Goal: Information Seeking & Learning: Learn about a topic

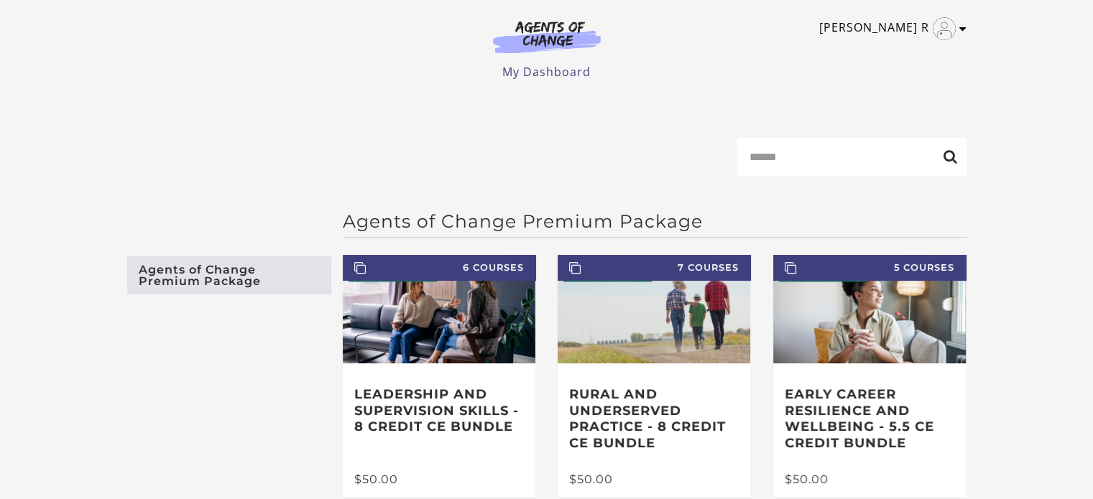
click at [964, 27] on icon "Toggle menu" at bounding box center [962, 28] width 7 height 11
click at [890, 51] on link "My Account" at bounding box center [906, 52] width 126 height 24
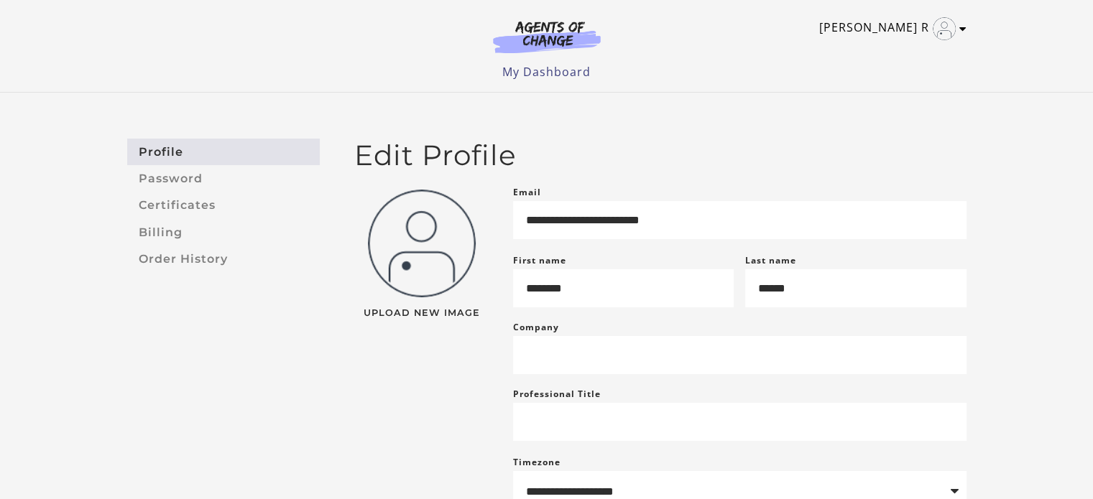
click at [899, 37] on link "[PERSON_NAME] R" at bounding box center [889, 28] width 140 height 23
click at [874, 80] on link "Support" at bounding box center [906, 77] width 126 height 24
click at [562, 80] on li "My Dashboard" at bounding box center [546, 71] width 88 height 17
click at [541, 70] on link "My Dashboard" at bounding box center [546, 72] width 88 height 16
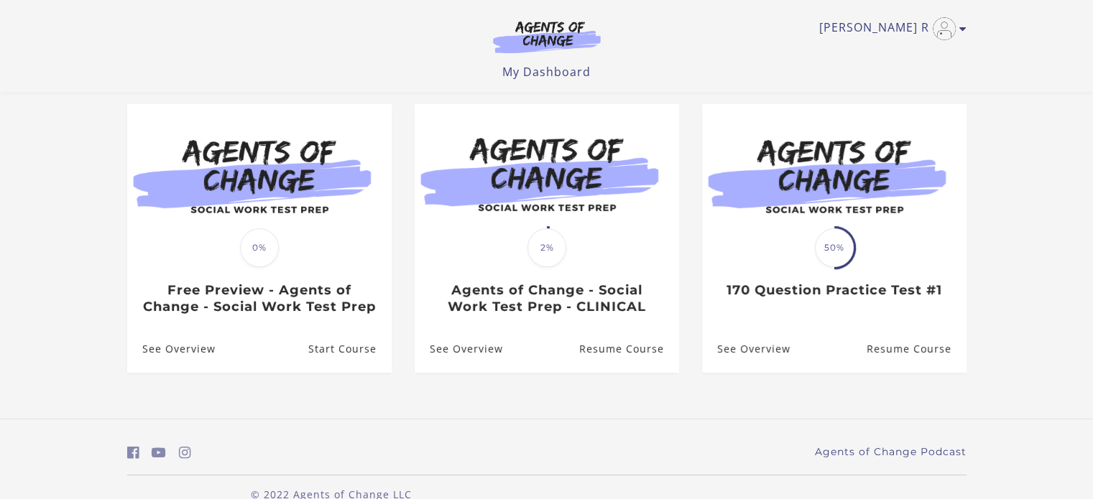
scroll to position [119, 0]
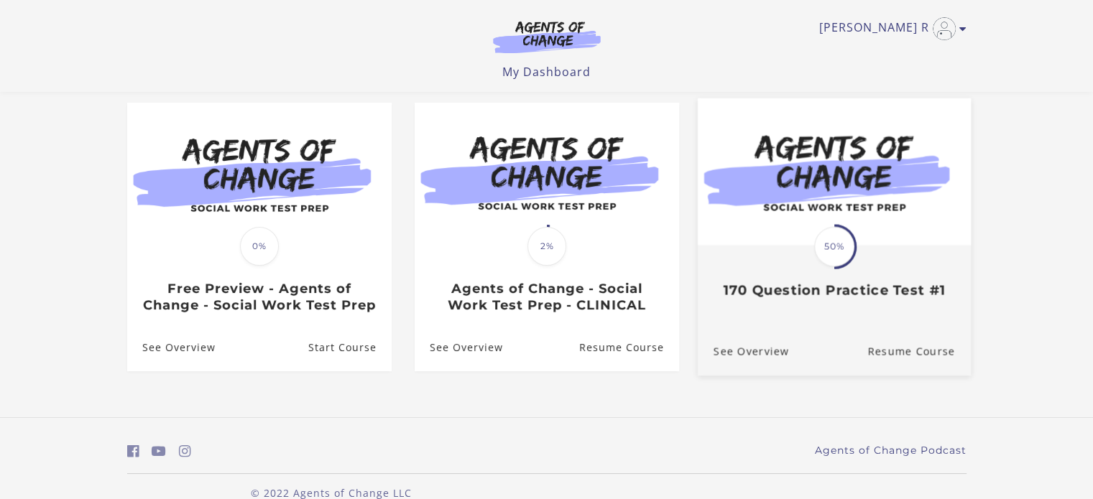
click at [843, 278] on div "Translation missing: en.liquid.partials.dashboard_course_card.progress_descript…" at bounding box center [833, 273] width 273 height 52
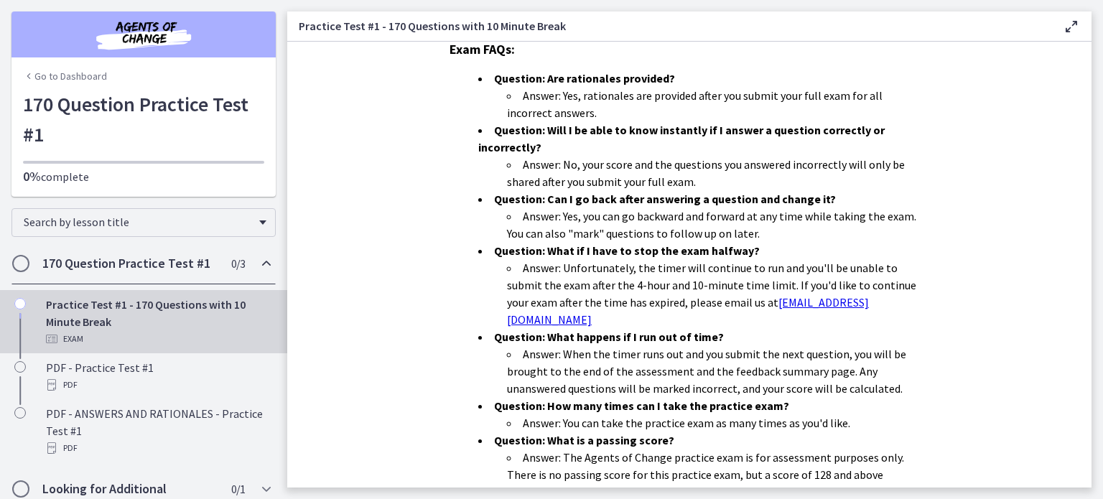
scroll to position [468, 0]
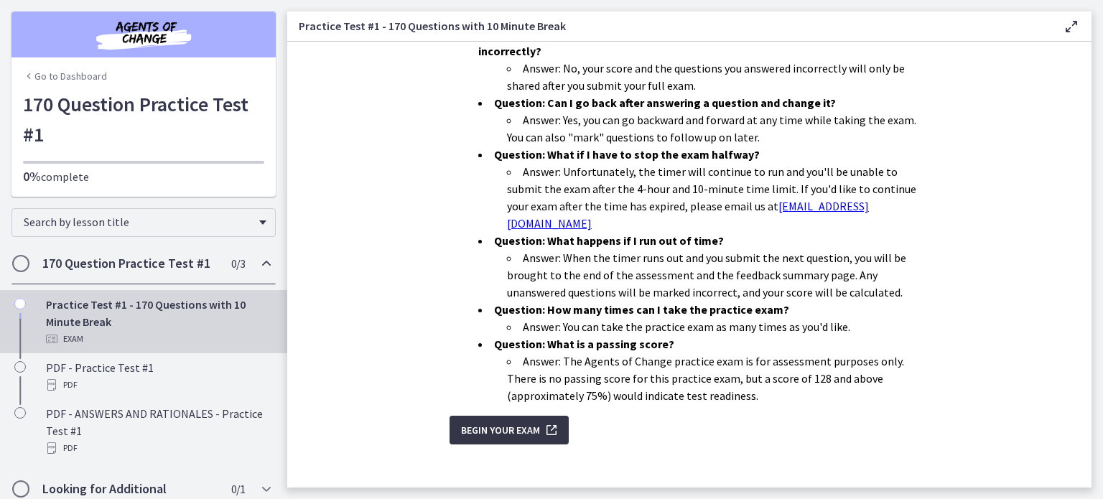
click at [489, 422] on span "Begin Your Exam" at bounding box center [500, 430] width 79 height 17
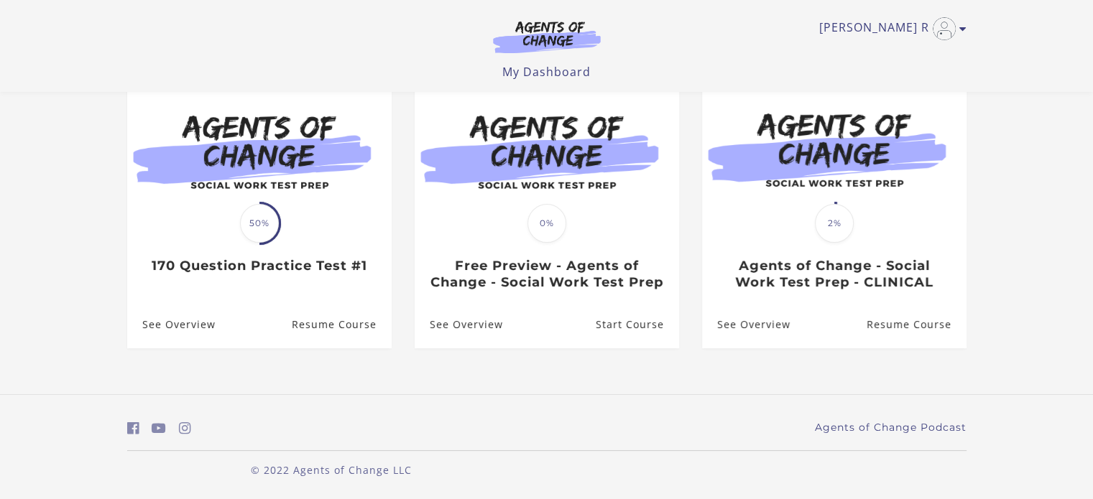
scroll to position [158, 0]
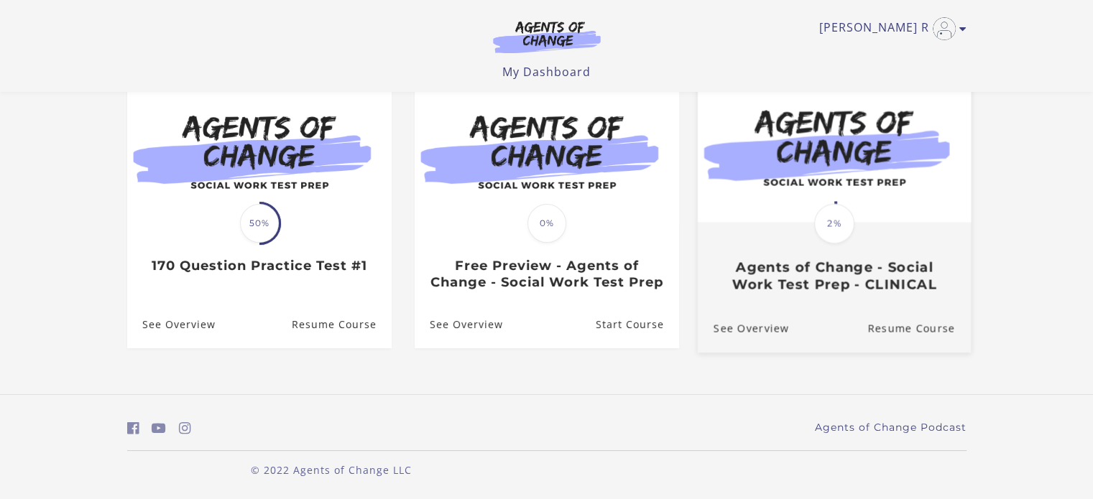
click at [825, 235] on div "Translation missing: en.liquid.partials.dashboard_course_card.progress_descript…" at bounding box center [833, 258] width 273 height 69
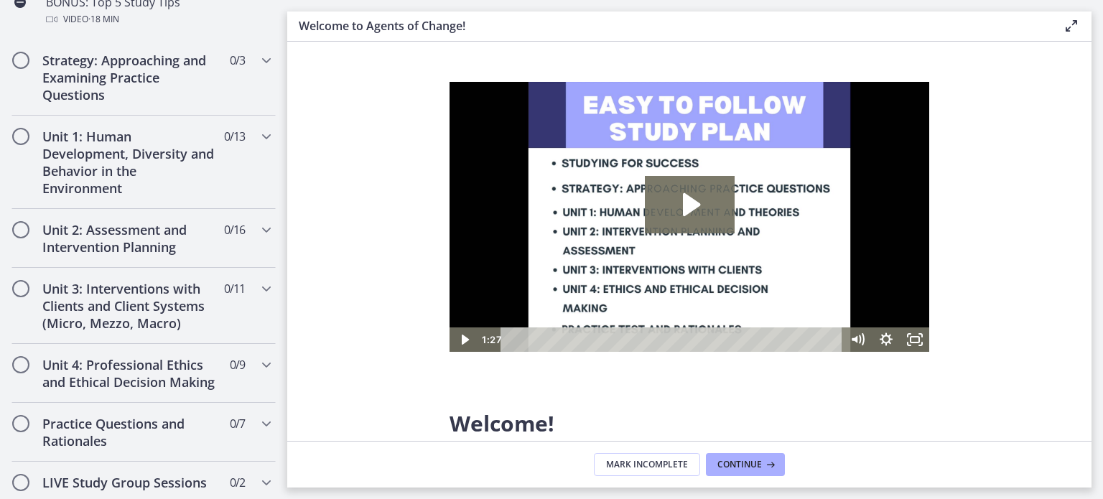
scroll to position [868, 0]
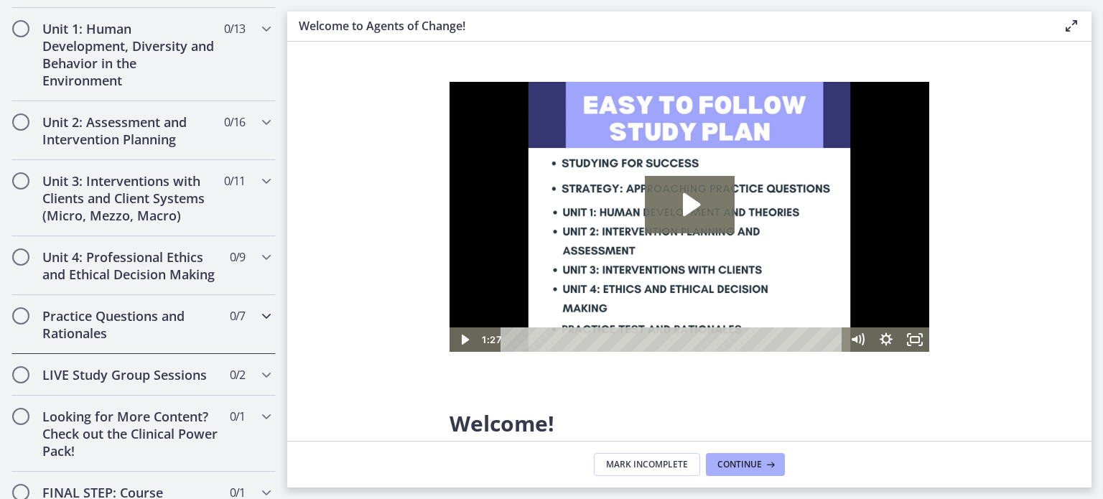
click at [27, 353] on div "Practice Questions and Rationales 0 / 7 Completed" at bounding box center [143, 324] width 264 height 59
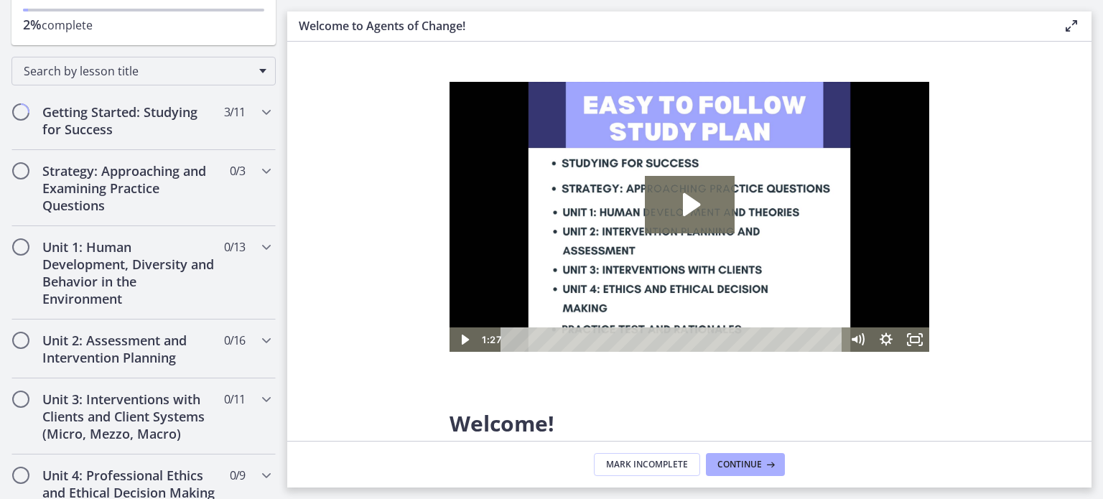
scroll to position [178, 0]
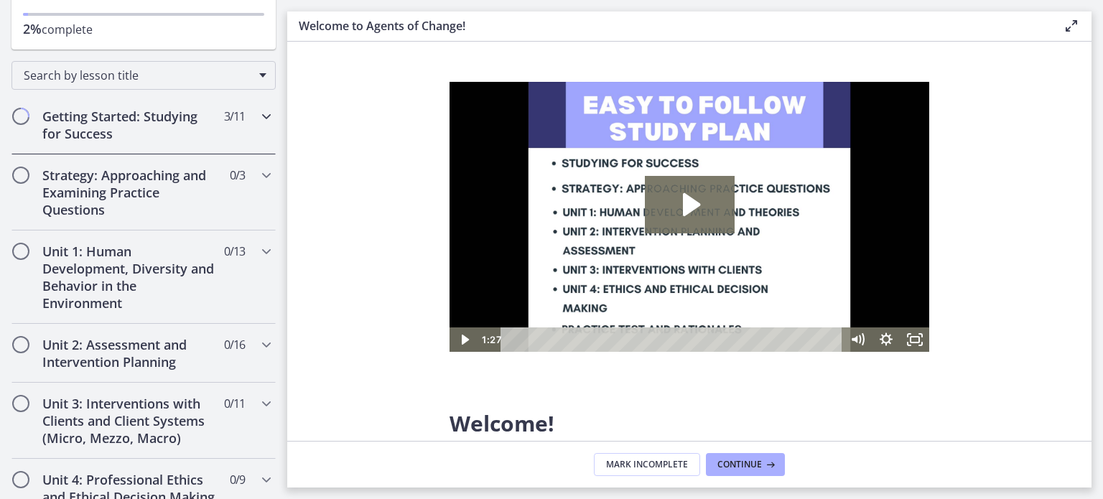
click at [55, 129] on h2 "Getting Started: Studying for Success" at bounding box center [129, 125] width 175 height 34
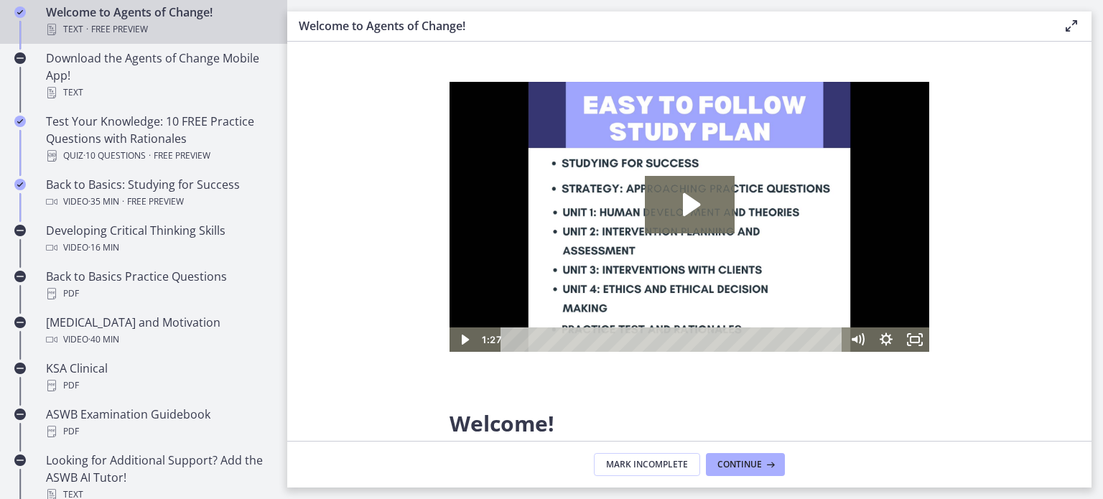
scroll to position [354, 0]
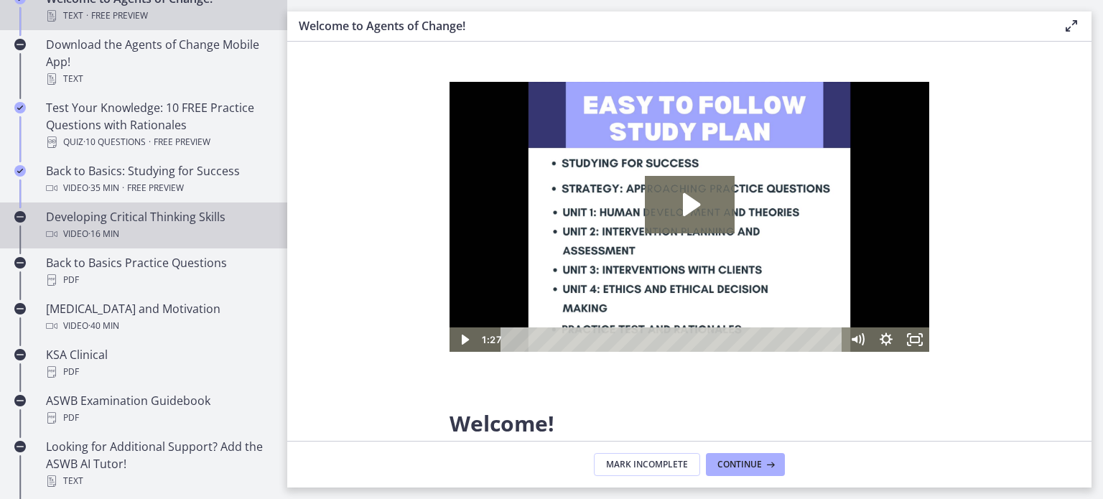
click at [70, 224] on div "Developing Critical Thinking Skills Video · 16 min" at bounding box center [158, 225] width 224 height 34
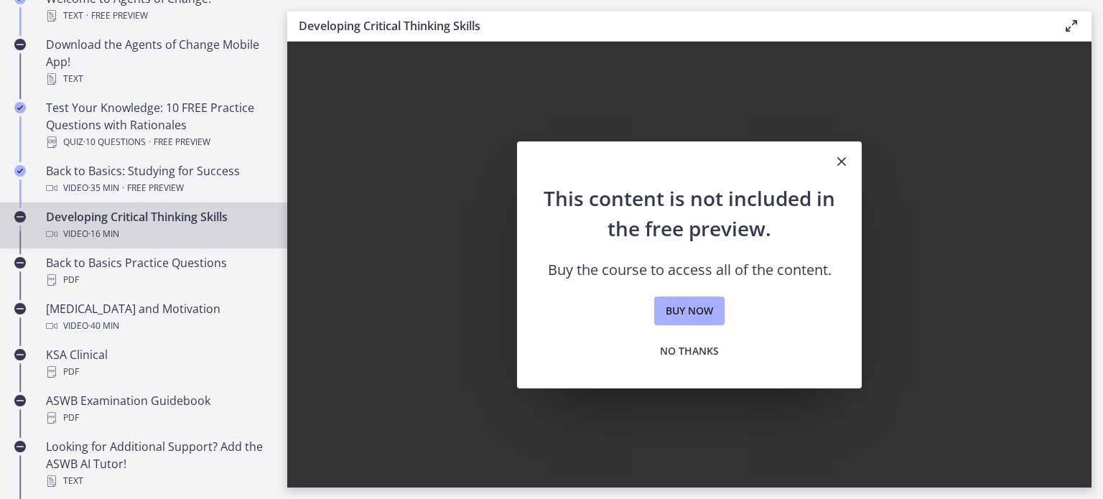
click at [149, 219] on div "Developing Critical Thinking Skills Video · 16 min" at bounding box center [158, 225] width 224 height 34
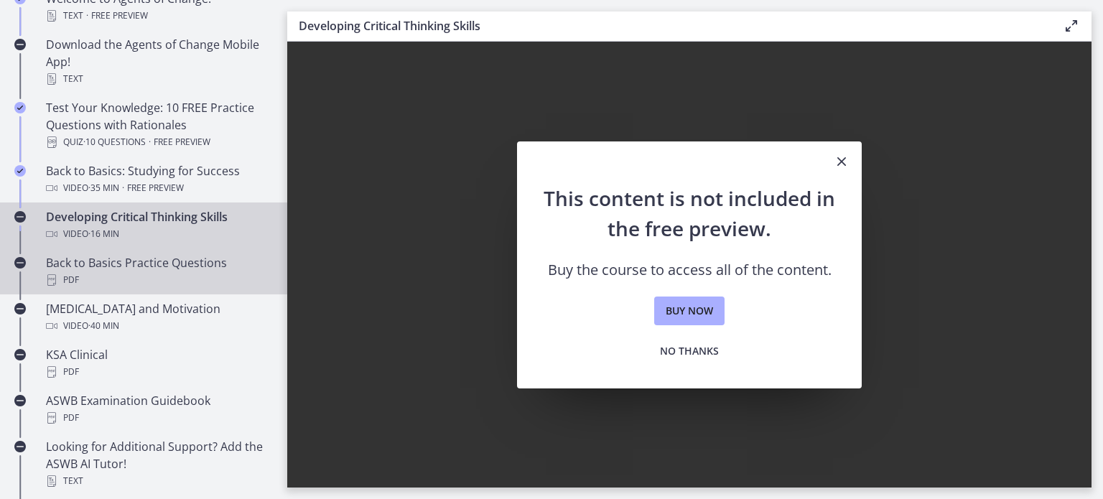
click at [136, 265] on div "Back to Basics Practice Questions PDF" at bounding box center [158, 271] width 224 height 34
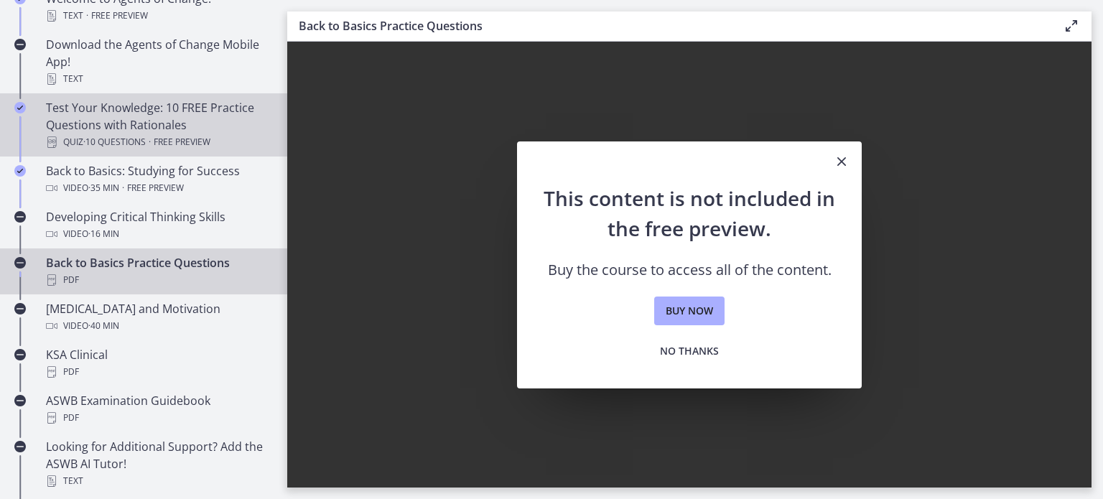
click at [144, 108] on div "Test Your Knowledge: 10 FREE Practice Questions with Rationales Quiz · 10 Quest…" at bounding box center [158, 125] width 224 height 52
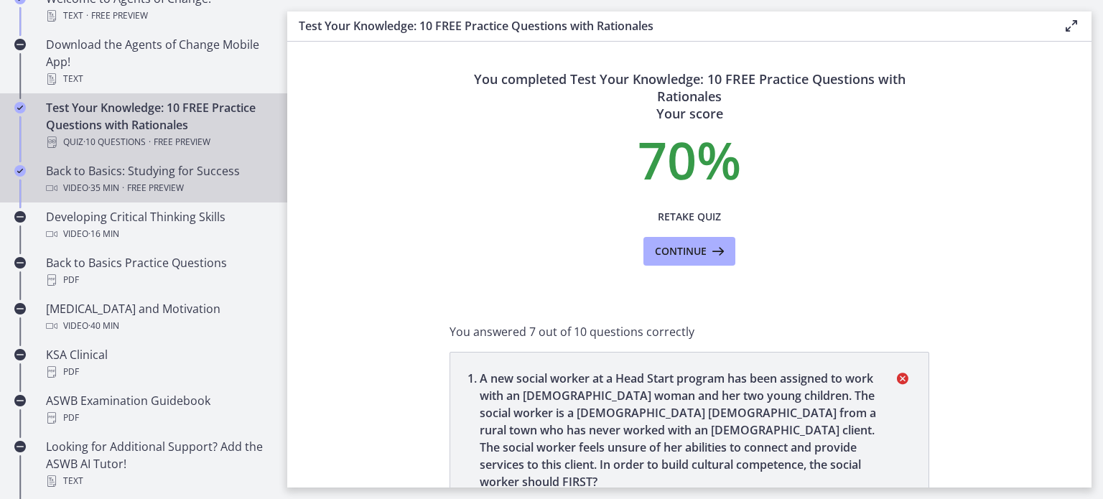
click at [134, 157] on link "Back to Basics: Studying for Success Video · 35 min · Free preview" at bounding box center [143, 180] width 287 height 46
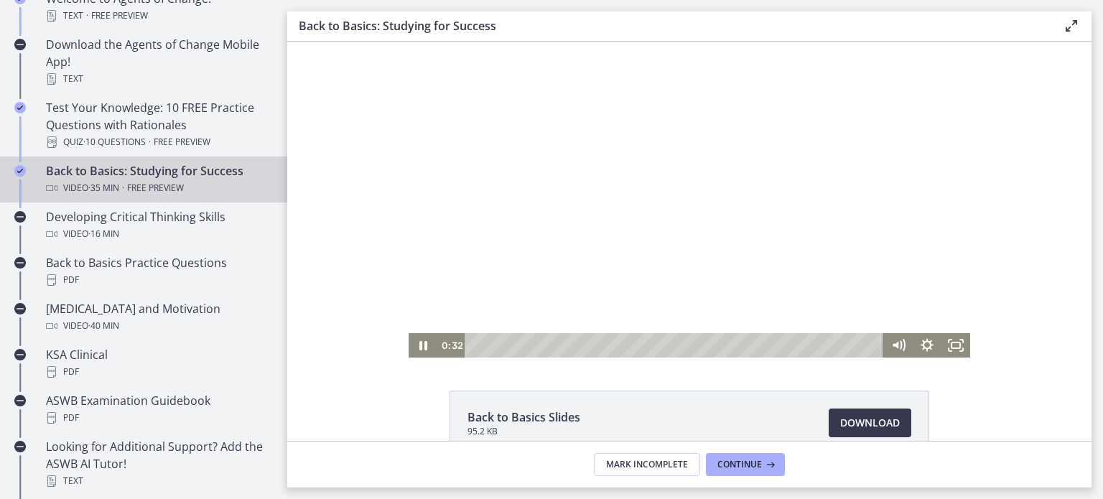
click at [555, 169] on div at bounding box center [690, 200] width 562 height 316
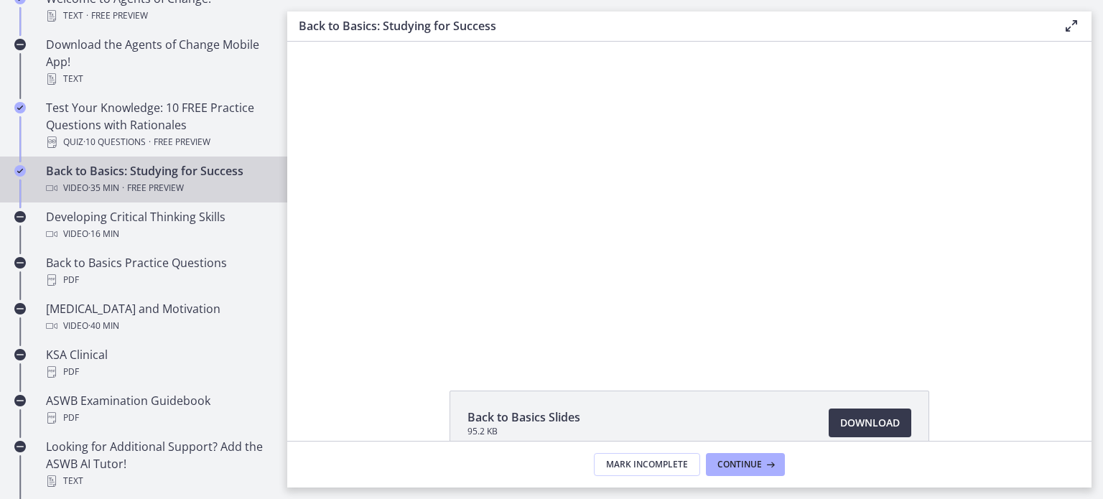
scroll to position [152, 0]
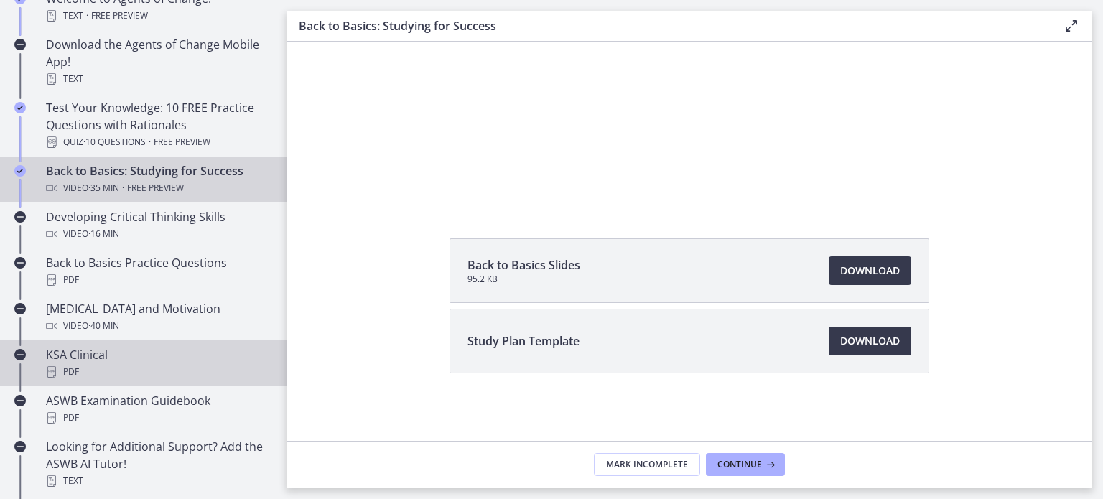
click at [77, 355] on div "KSA Clinical PDF" at bounding box center [158, 363] width 224 height 34
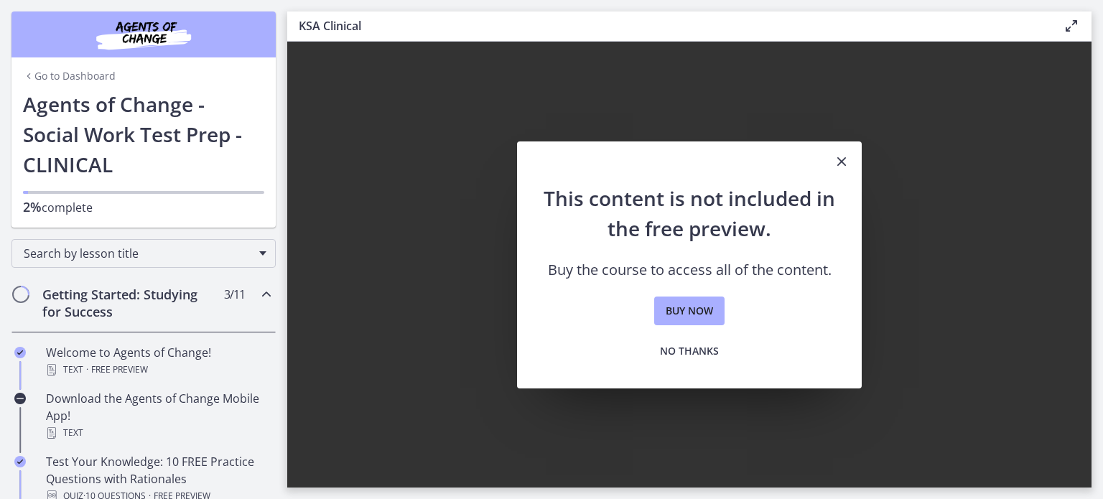
click at [78, 77] on link "Go to Dashboard" at bounding box center [69, 76] width 93 height 14
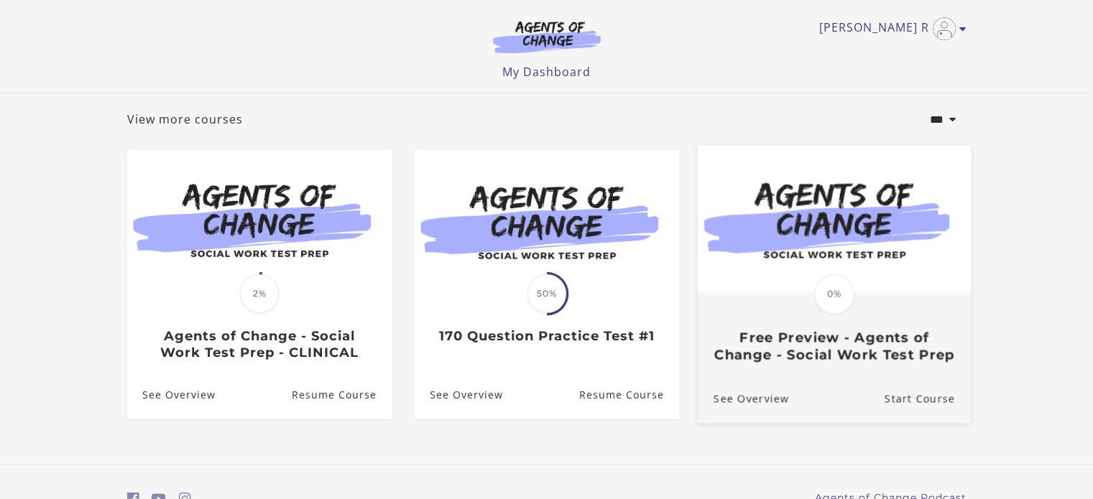
scroll to position [161, 0]
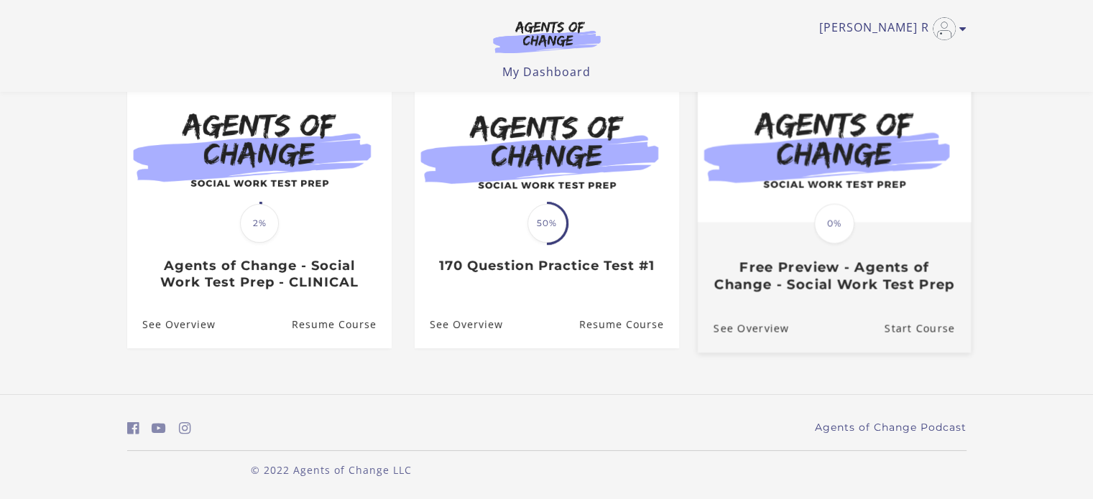
click at [779, 259] on h3 "Free Preview - Agents of Change - Social Work Test Prep" at bounding box center [833, 275] width 241 height 33
